Goal: Browse casually

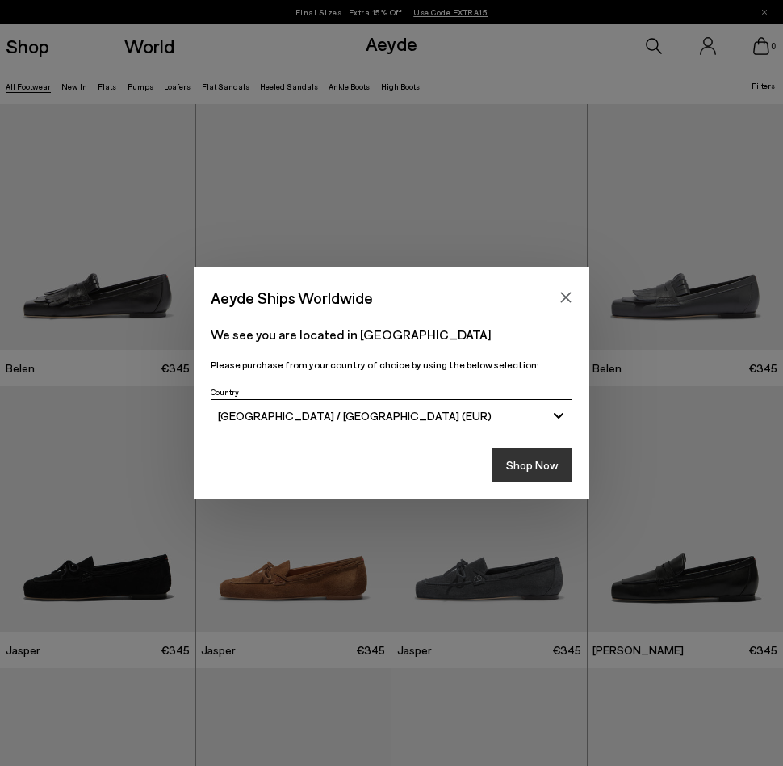
click at [528, 460] on button "Shop Now" at bounding box center [533, 465] width 80 height 34
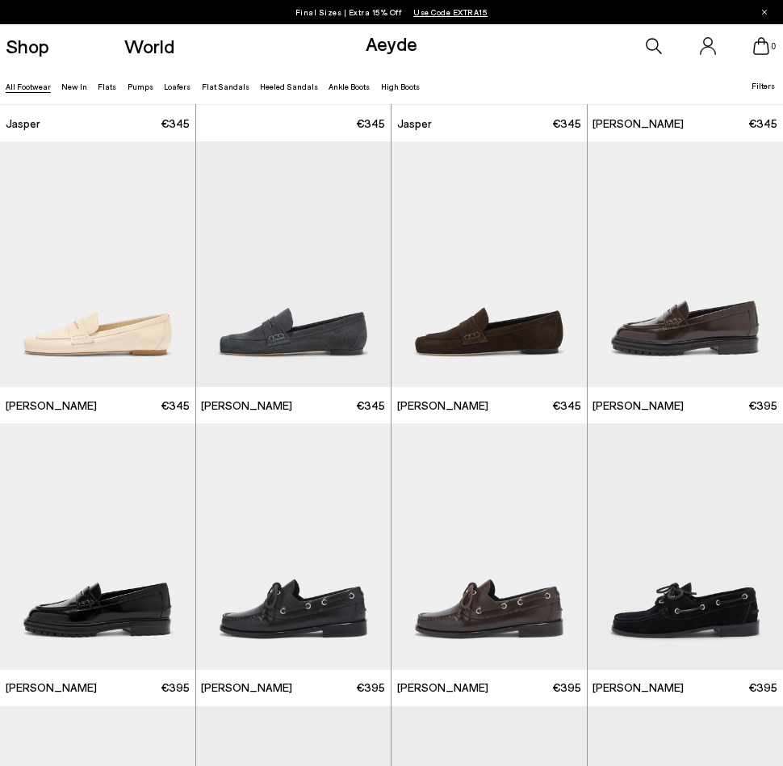
scroll to position [527, 0]
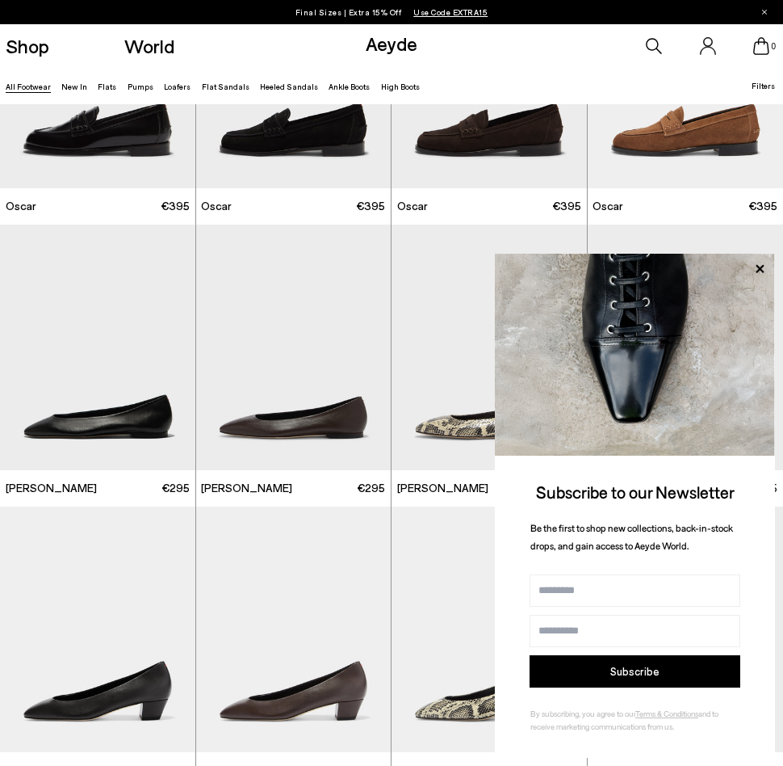
scroll to position [1590, 0]
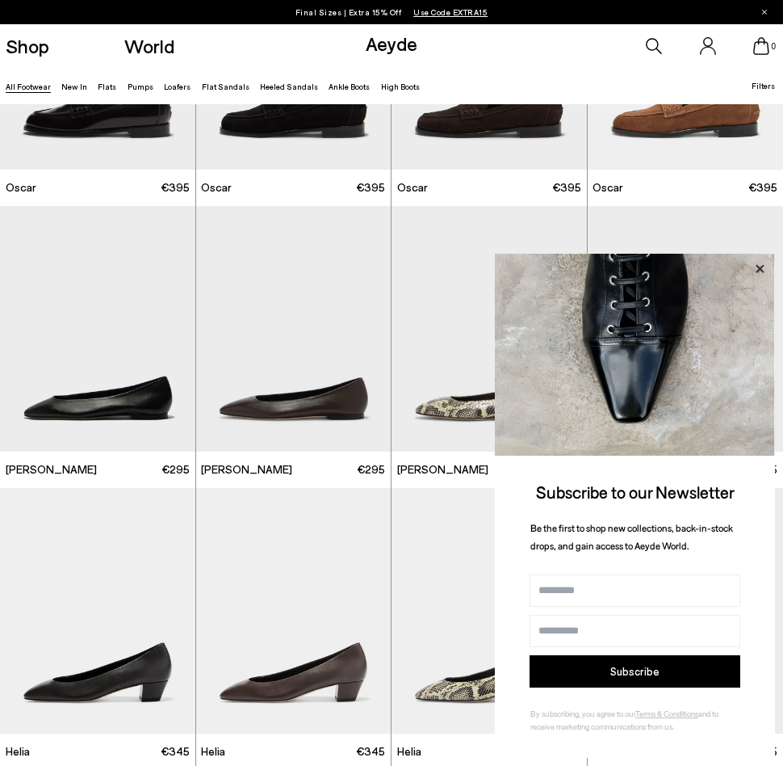
click at [759, 270] on icon at bounding box center [760, 268] width 8 height 8
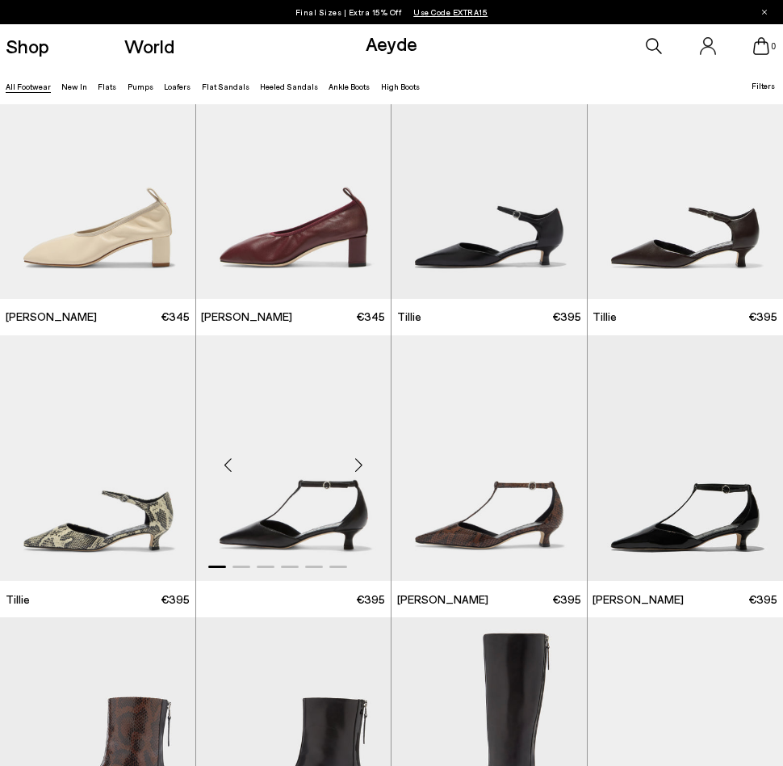
scroll to position [3081, 0]
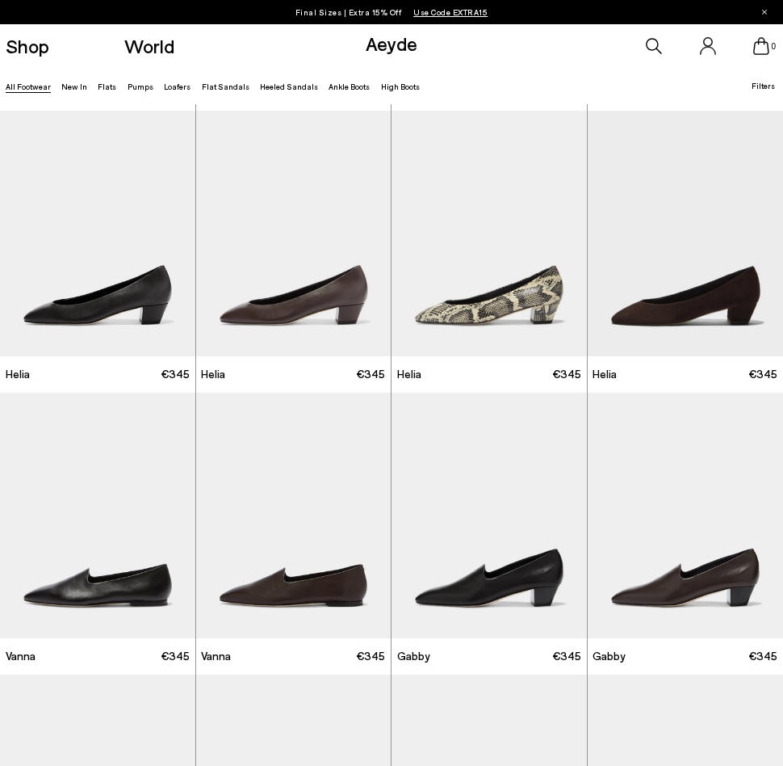
scroll to position [1967, 0]
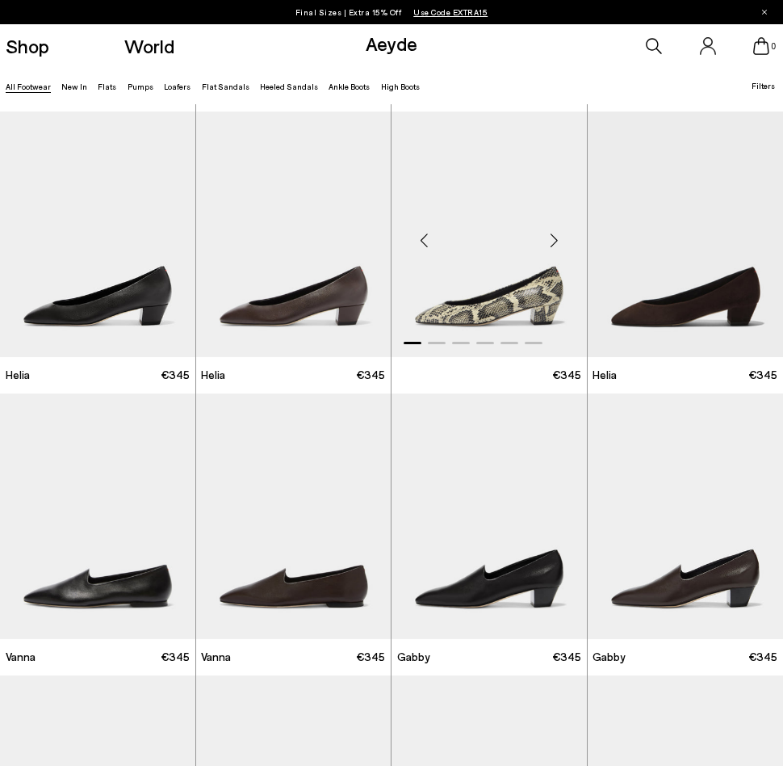
click at [487, 297] on img "1 / 6" at bounding box center [489, 234] width 195 height 246
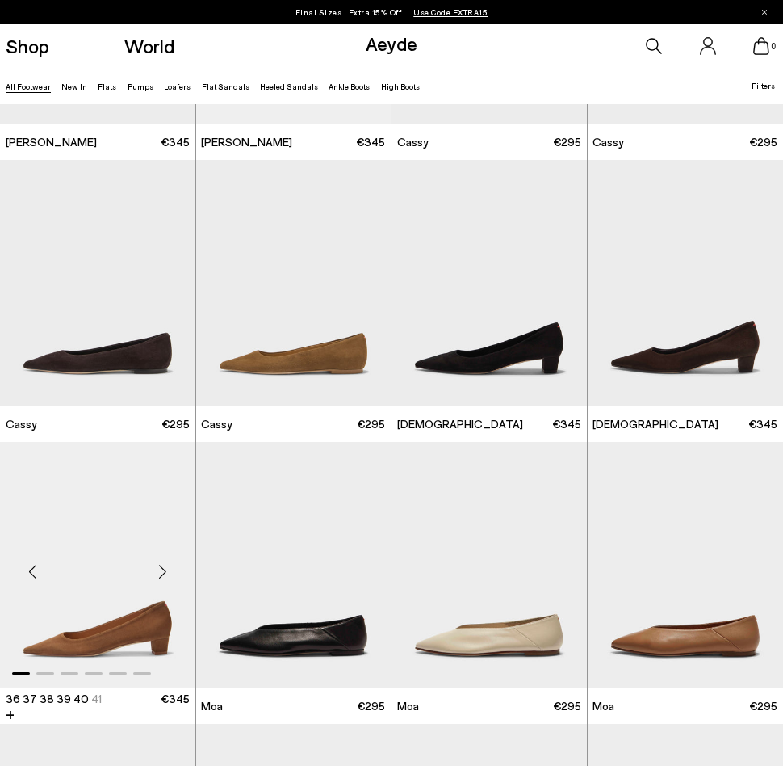
scroll to position [4177, 0]
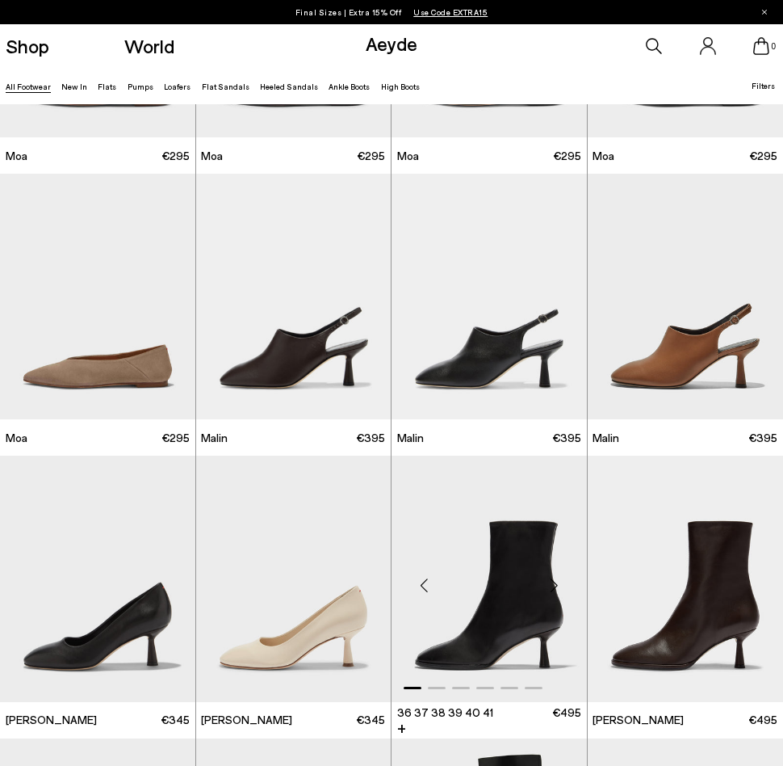
scroll to position [5007, 0]
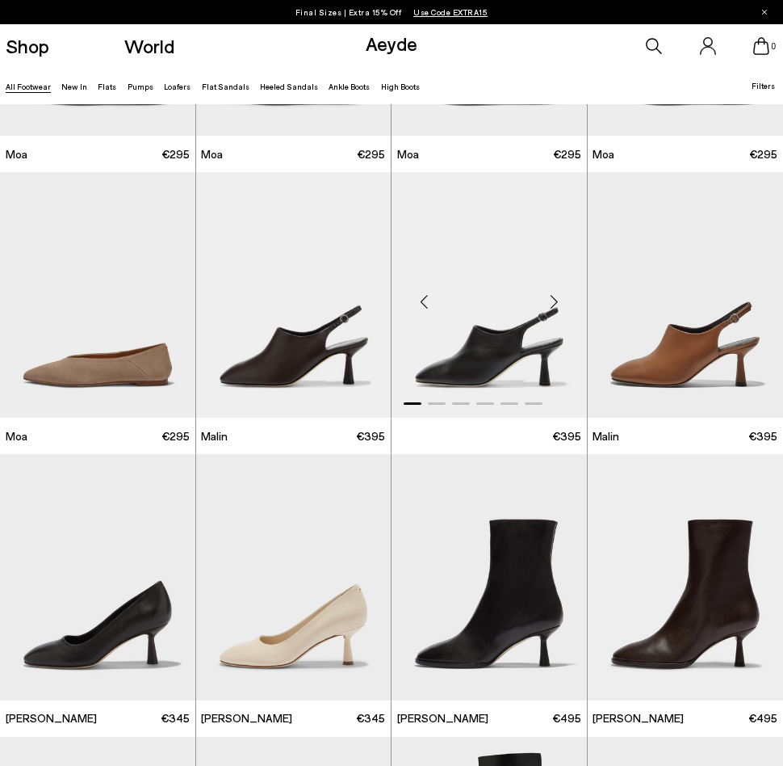
click at [466, 356] on img "1 / 6" at bounding box center [489, 295] width 195 height 246
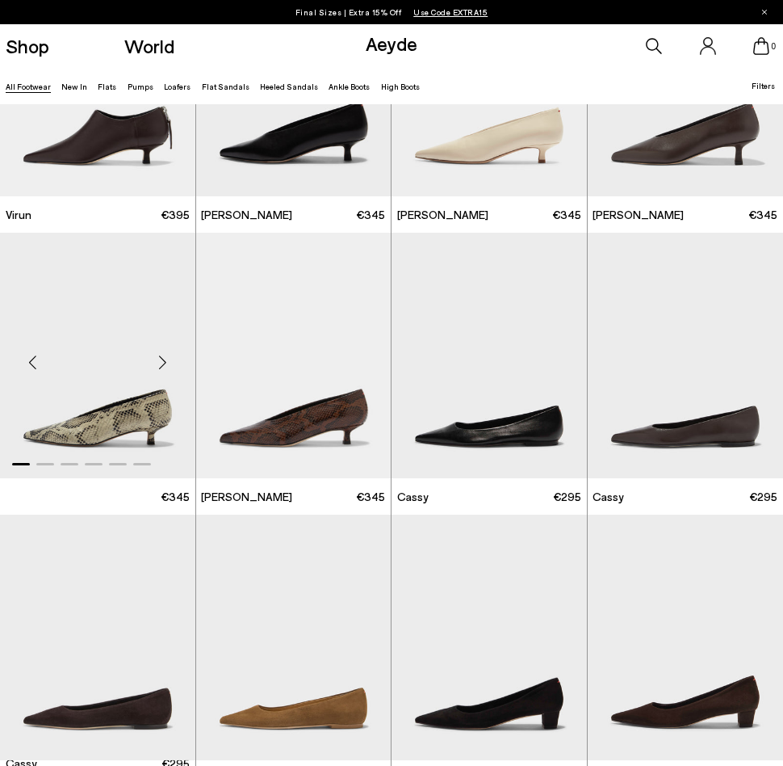
scroll to position [3813, 0]
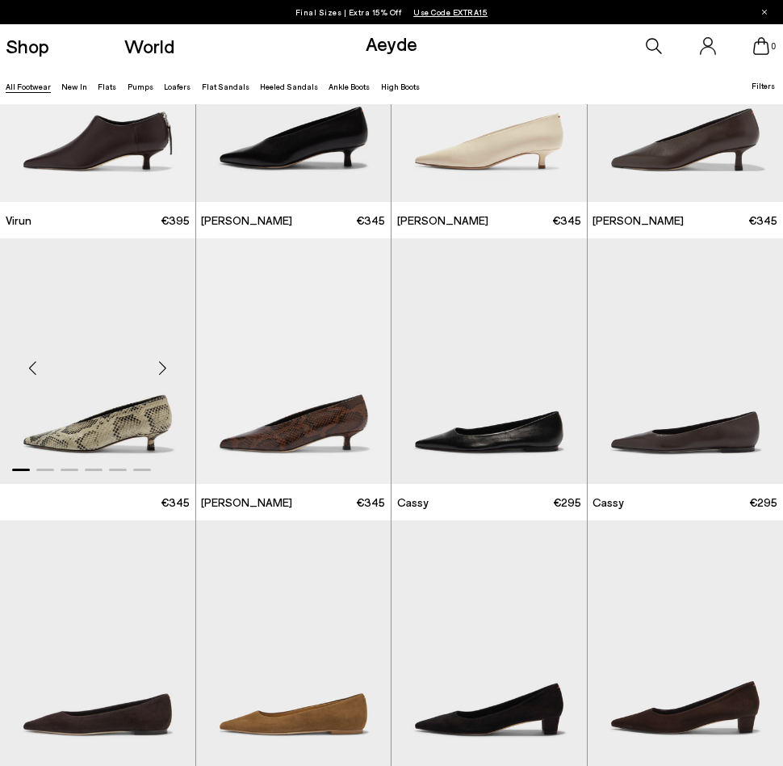
click at [106, 417] on img "1 / 6" at bounding box center [97, 361] width 195 height 246
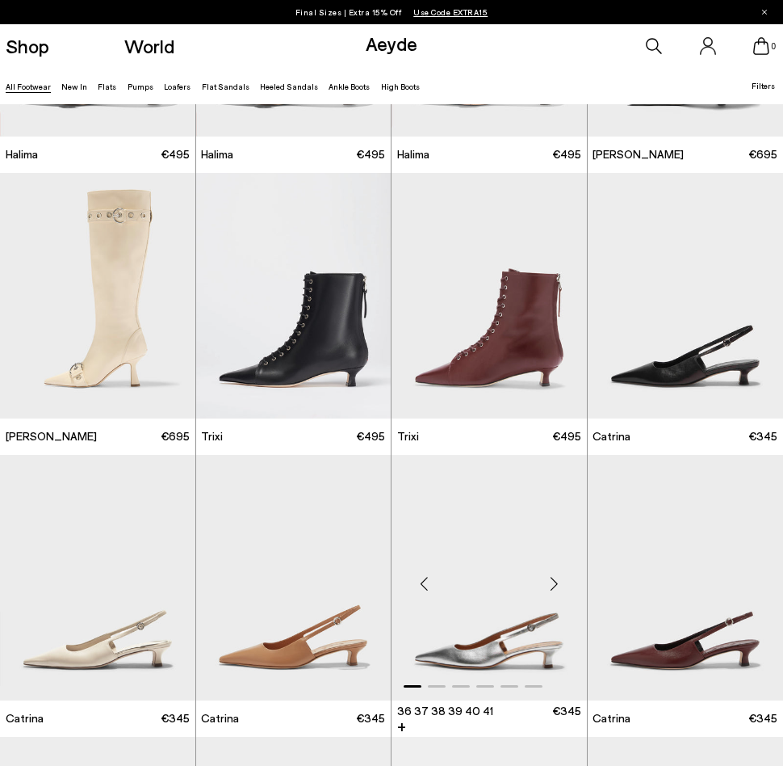
scroll to position [6964, 0]
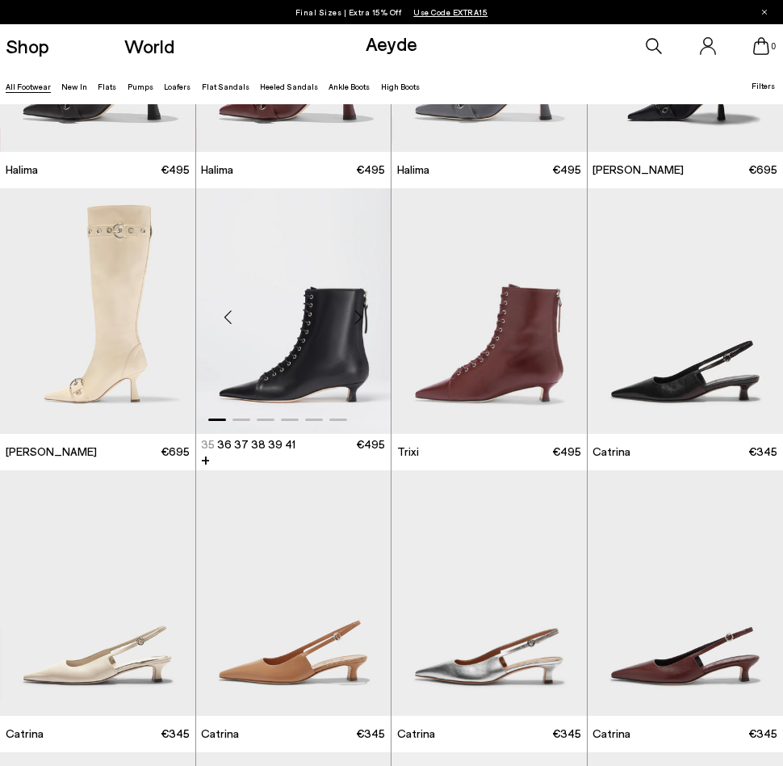
click at [336, 352] on img "1 / 6" at bounding box center [293, 311] width 195 height 246
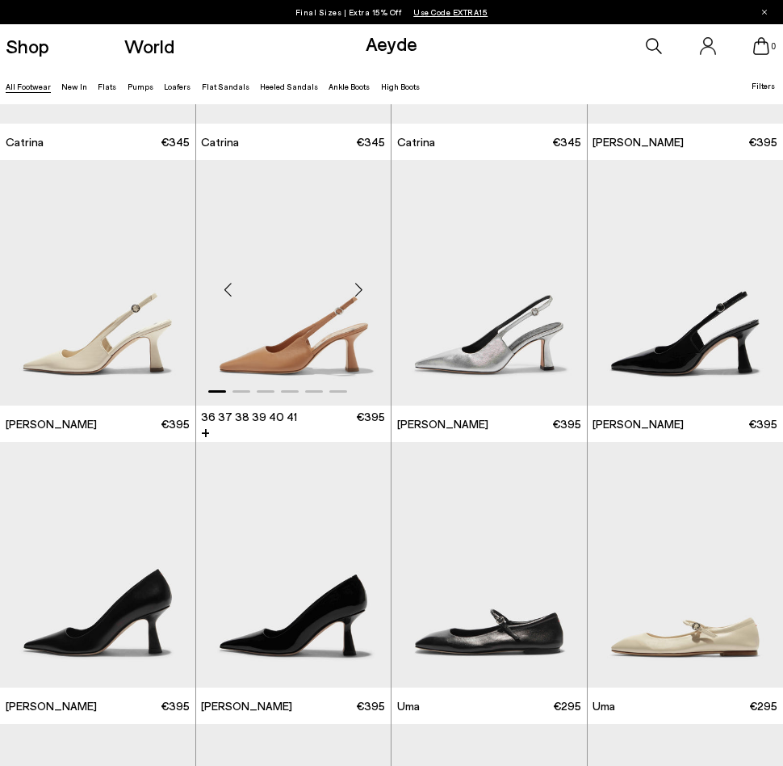
scroll to position [7843, 0]
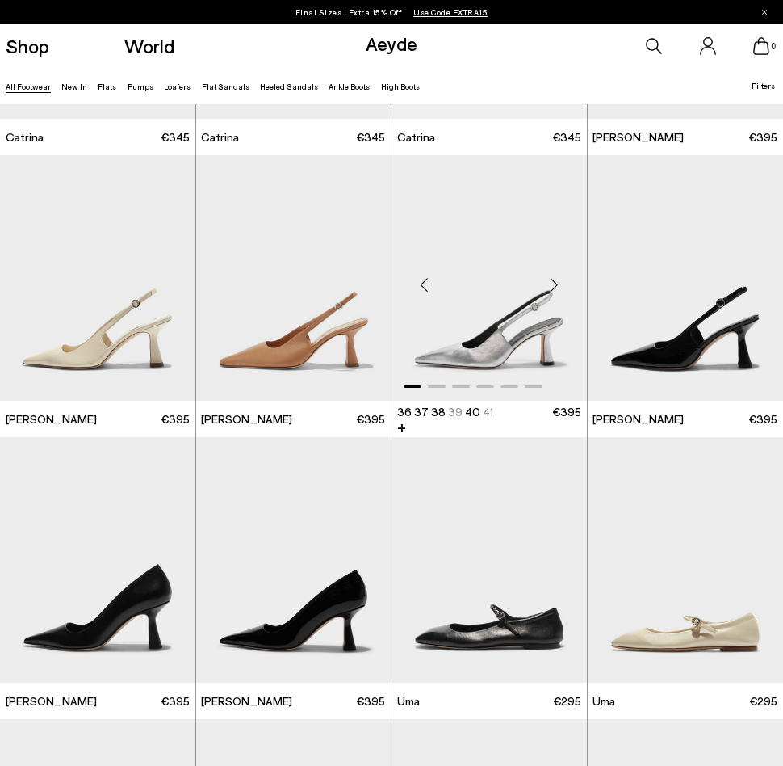
click at [502, 357] on img "1 / 6" at bounding box center [489, 278] width 195 height 246
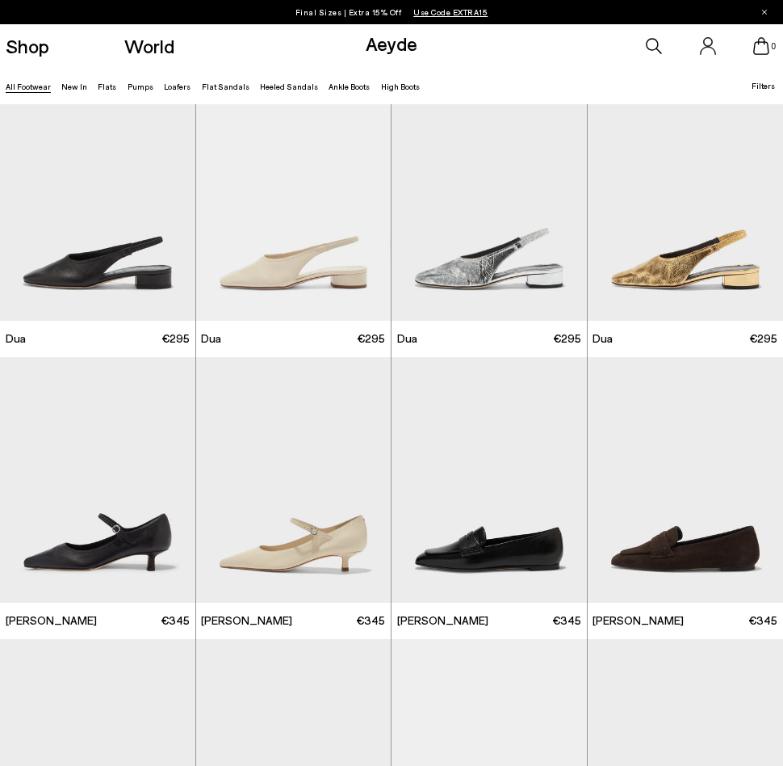
scroll to position [11034, 1]
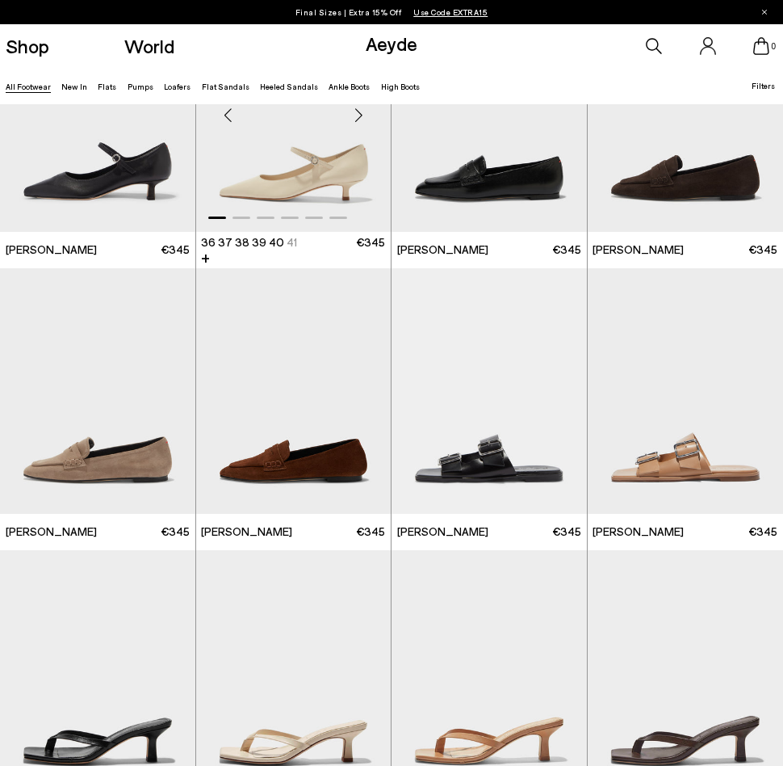
scroll to position [11412, 0]
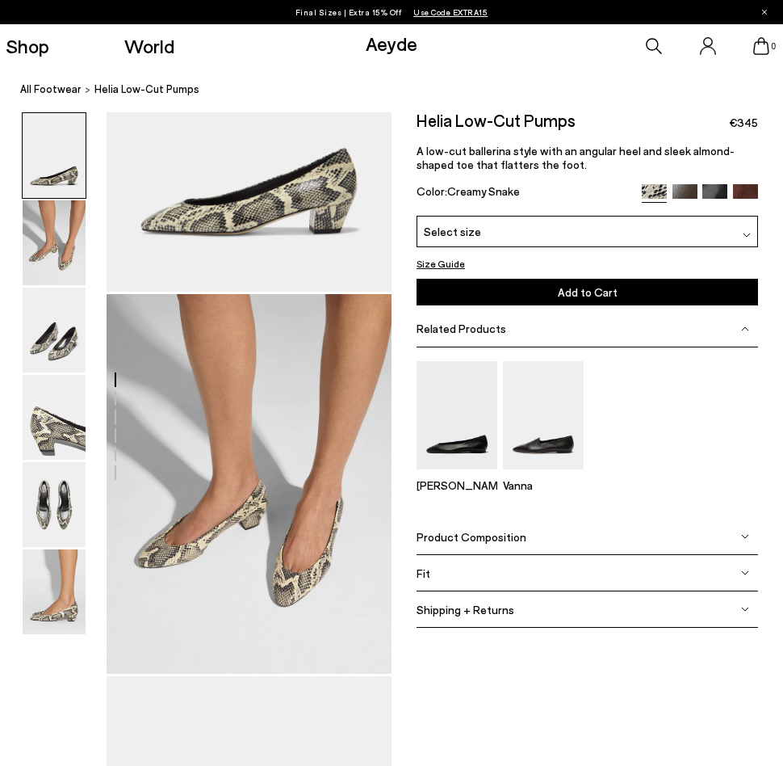
scroll to position [202, 2]
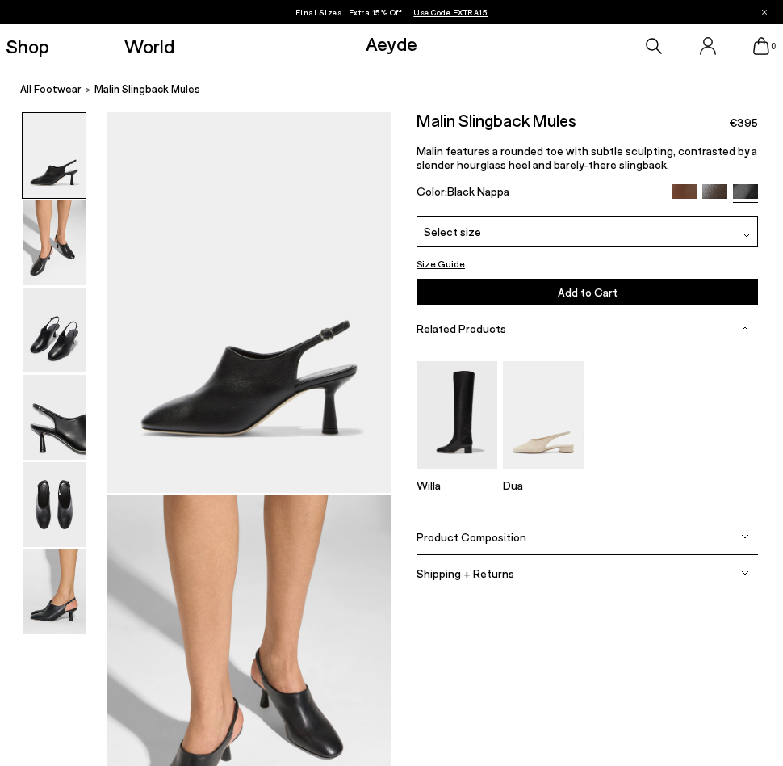
scroll to position [229, 3]
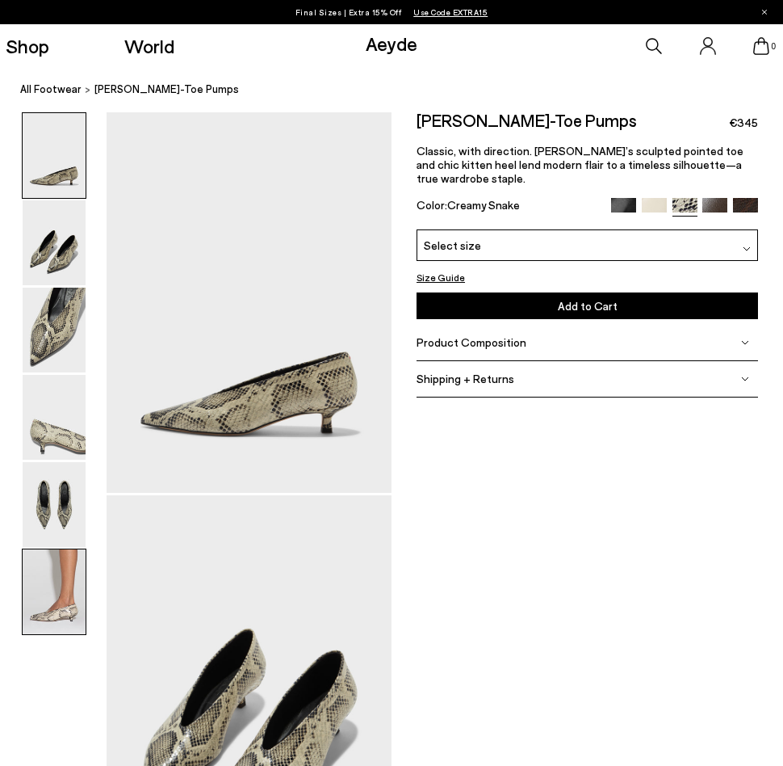
click at [63, 595] on img at bounding box center [54, 591] width 63 height 85
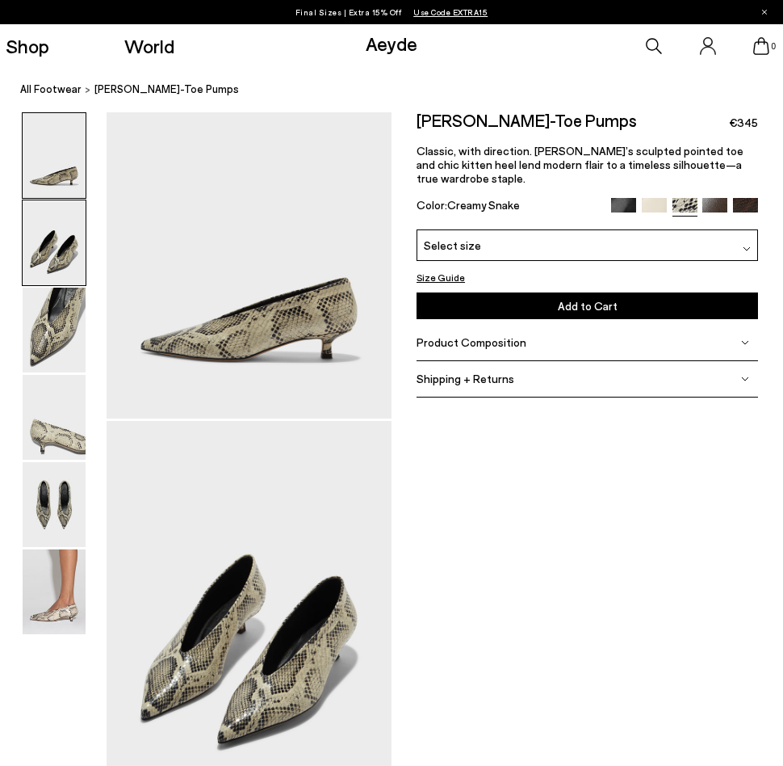
scroll to position [58, 3]
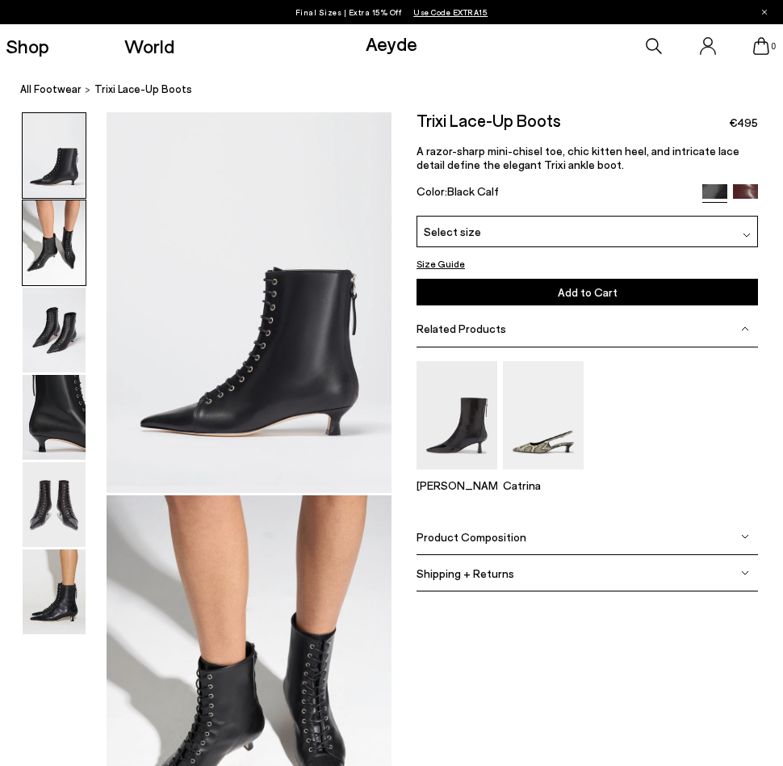
click at [59, 204] on img at bounding box center [54, 242] width 63 height 85
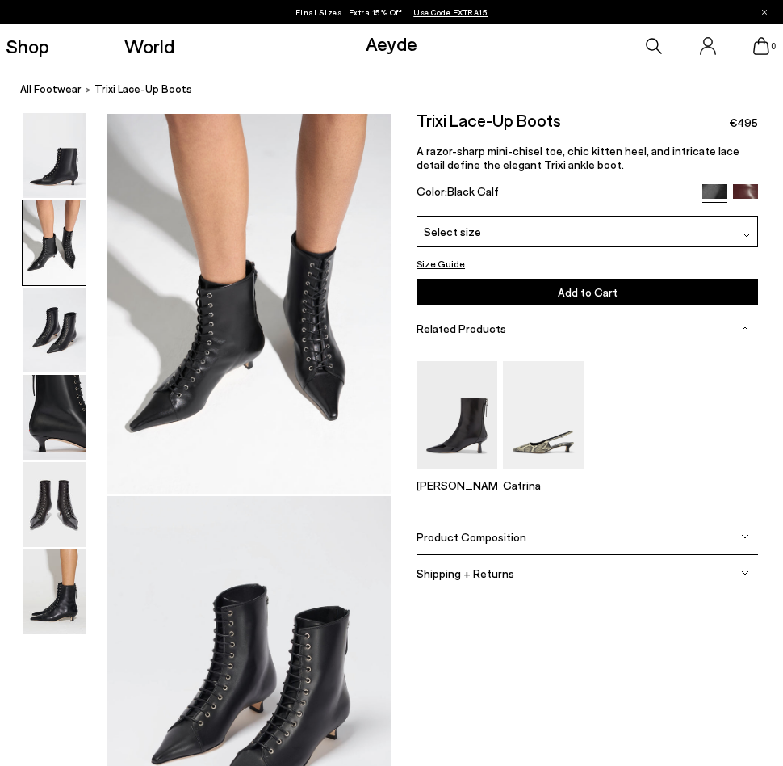
scroll to position [383, 0]
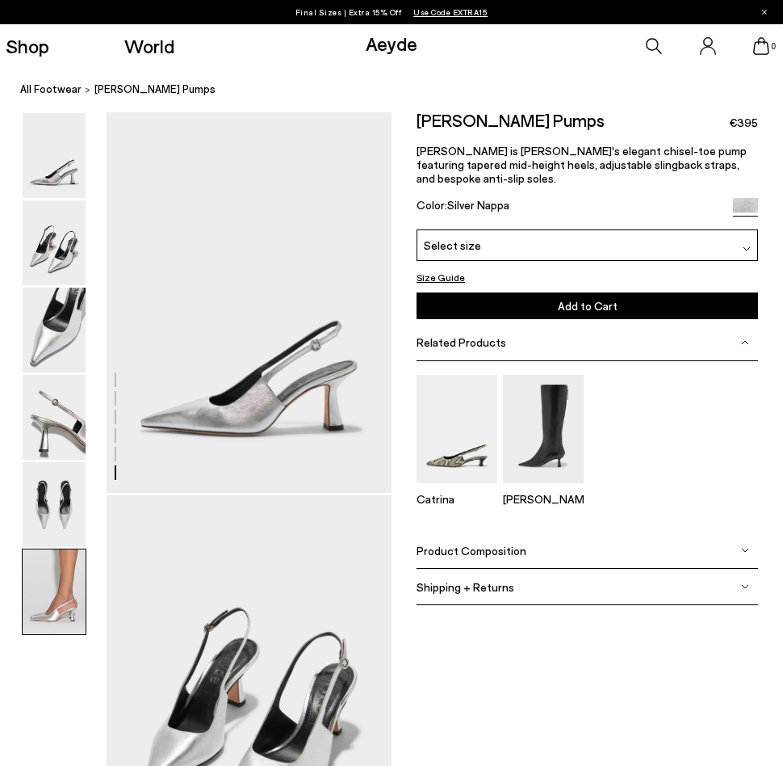
scroll to position [2025, 0]
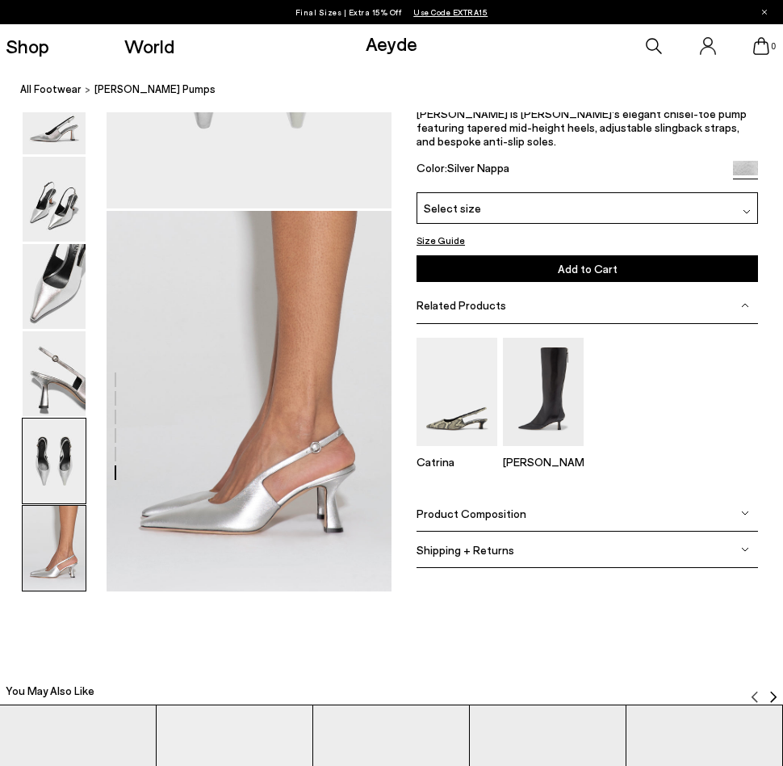
click at [50, 462] on img at bounding box center [54, 460] width 63 height 85
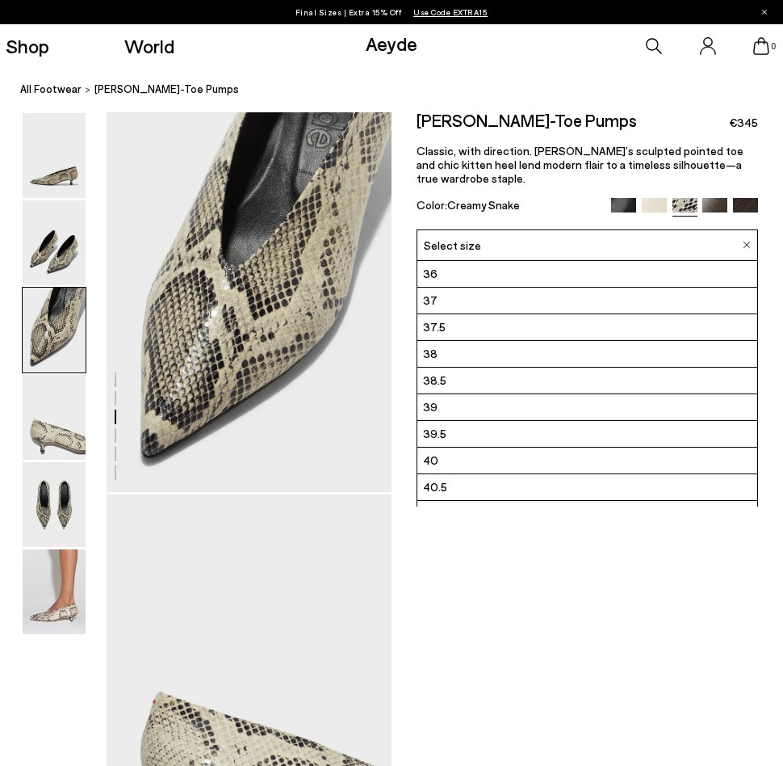
scroll to position [48, 0]
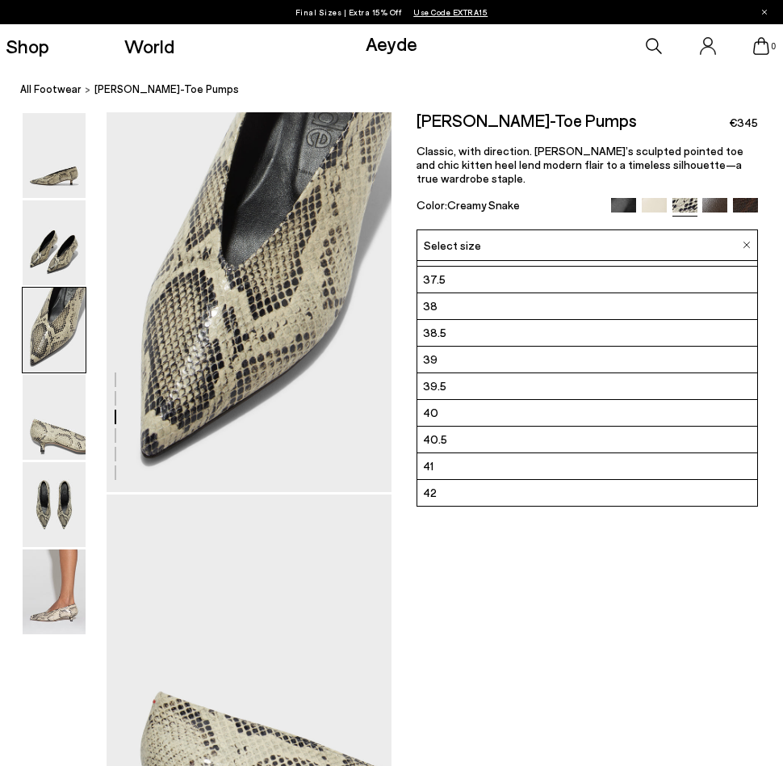
click at [506, 546] on div at bounding box center [391, 493] width 783 height 2293
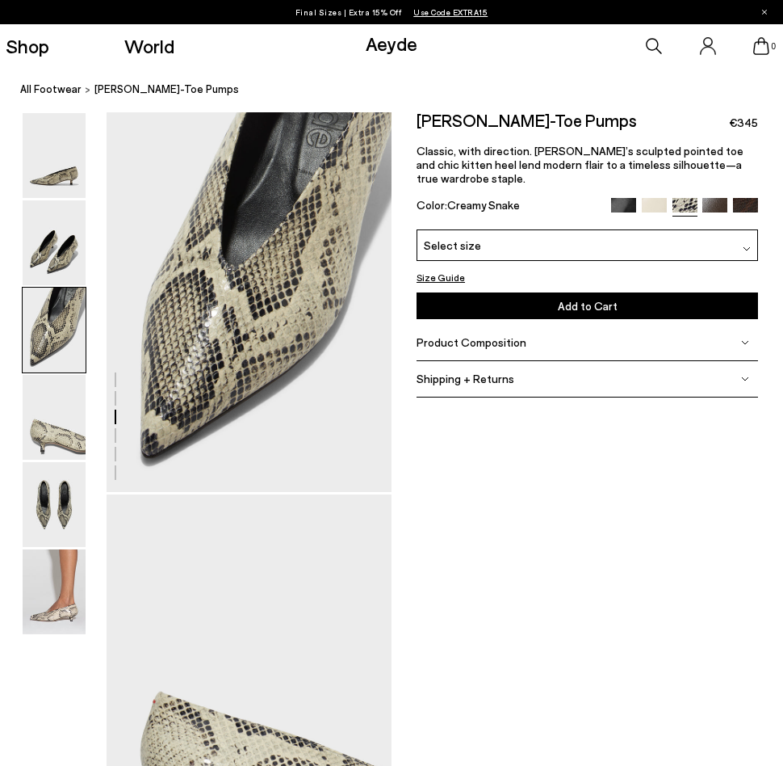
click at [429, 269] on button "Size Guide" at bounding box center [441, 277] width 48 height 16
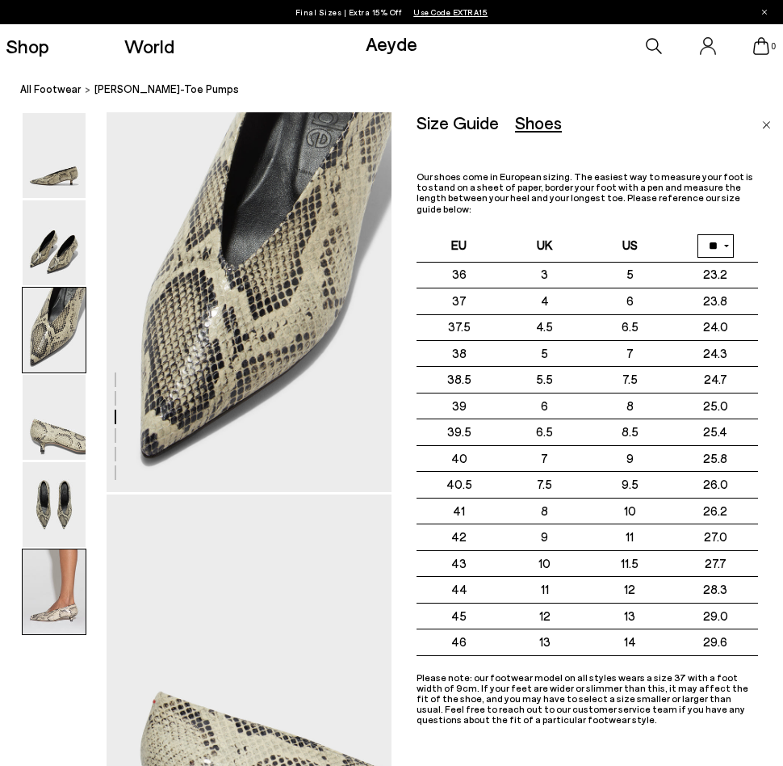
click at [65, 590] on img at bounding box center [54, 591] width 63 height 85
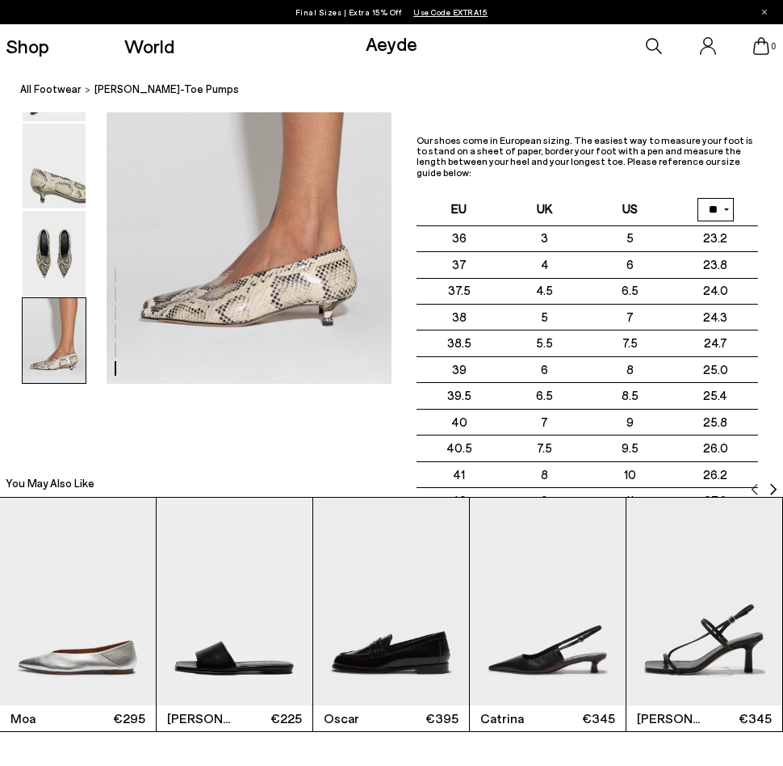
scroll to position [2025, 0]
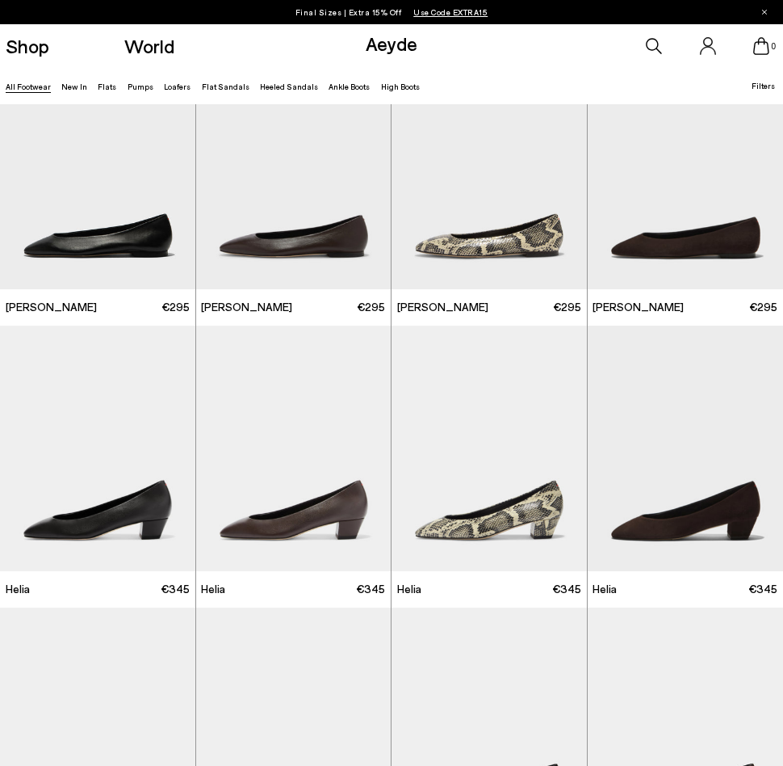
scroll to position [1756, 0]
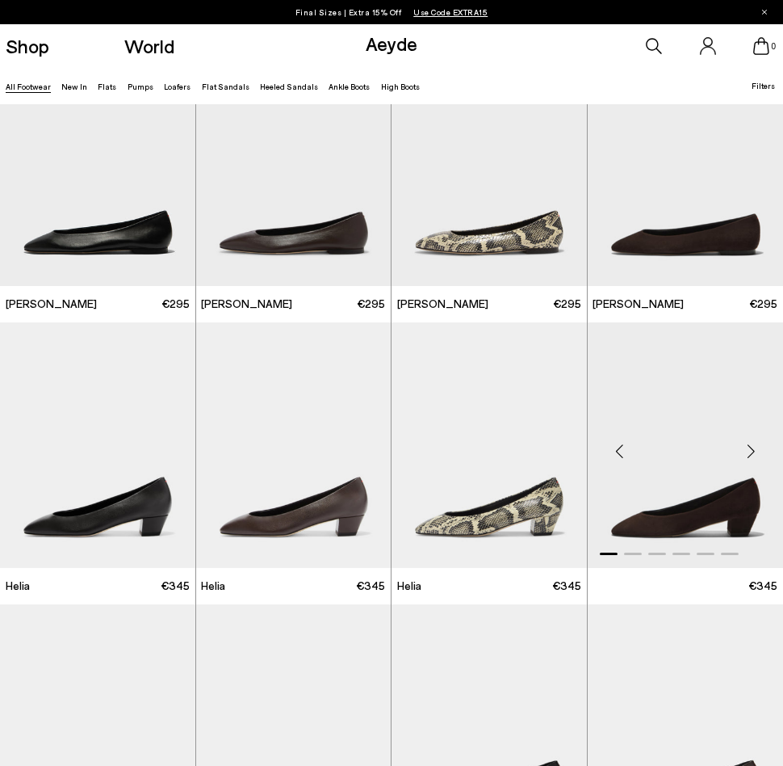
click at [659, 516] on img "1 / 6" at bounding box center [686, 445] width 196 height 246
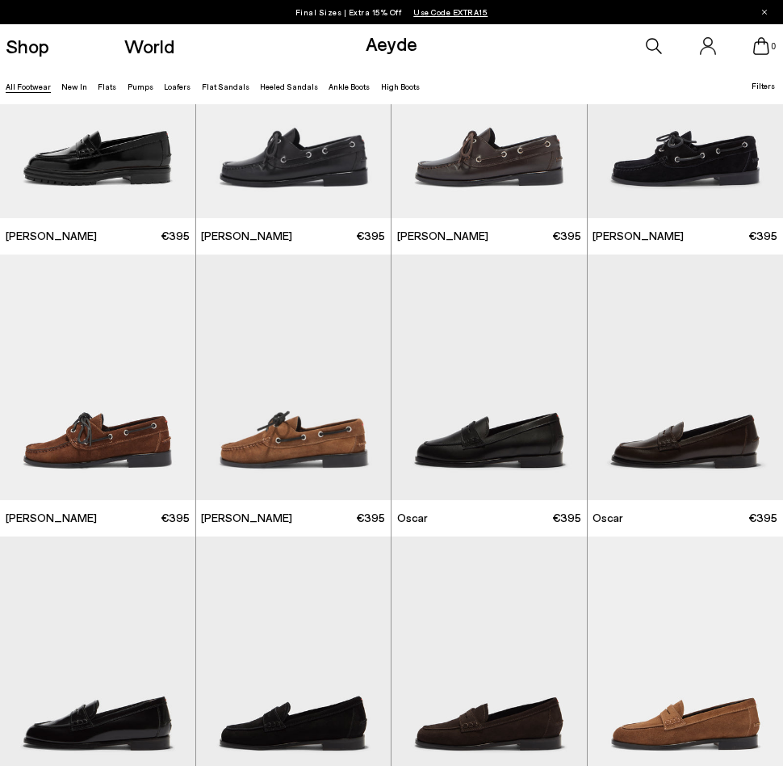
scroll to position [980, 0]
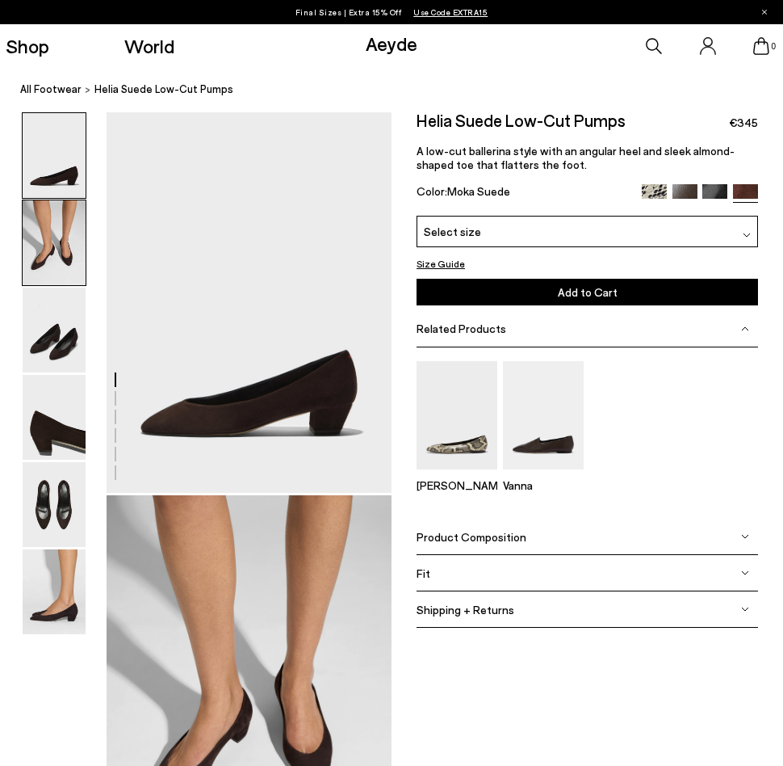
click at [58, 254] on img at bounding box center [54, 242] width 63 height 85
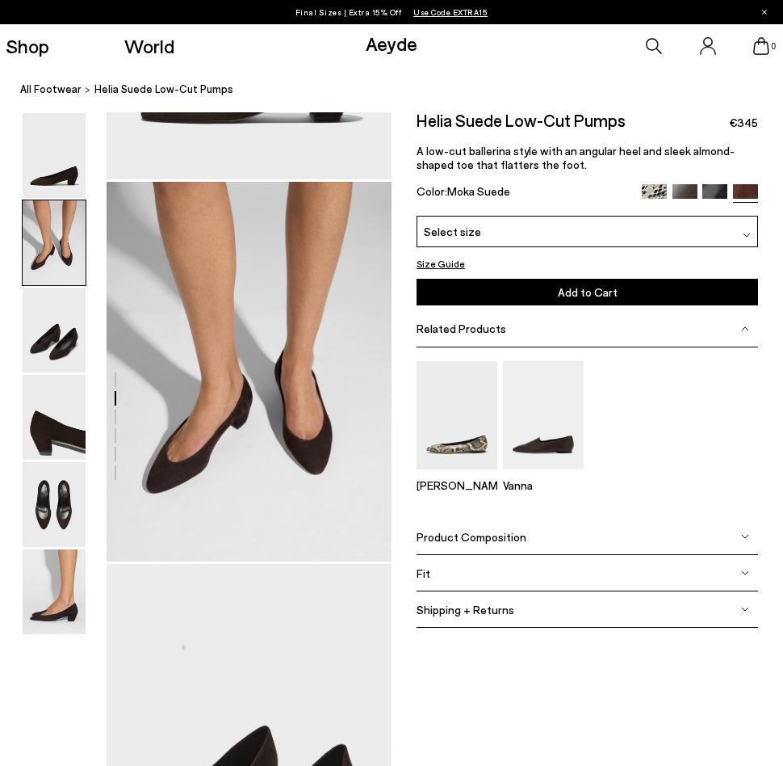
scroll to position [383, 0]
